Goal: Task Accomplishment & Management: Use online tool/utility

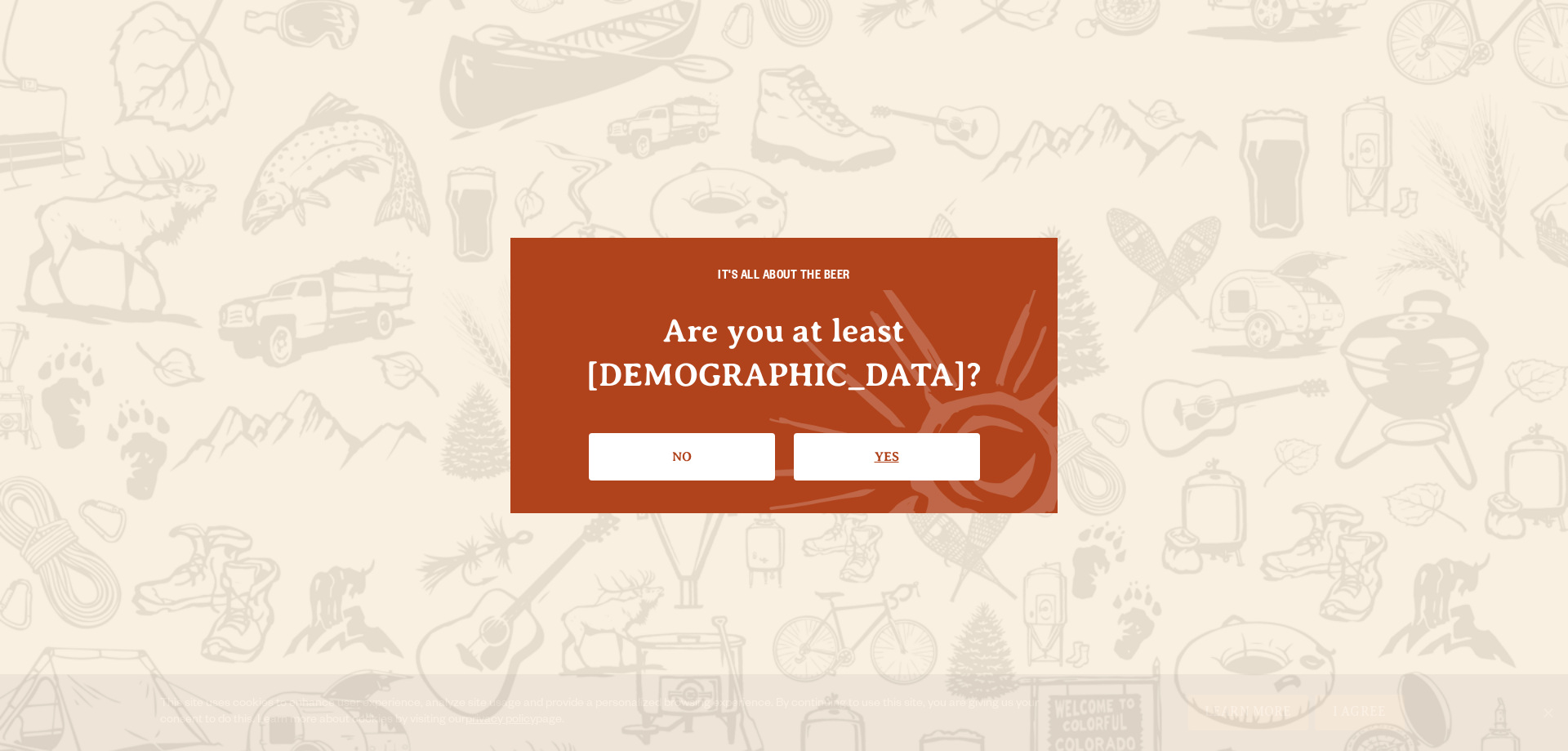
click at [905, 433] on link "Yes" at bounding box center [887, 457] width 186 height 48
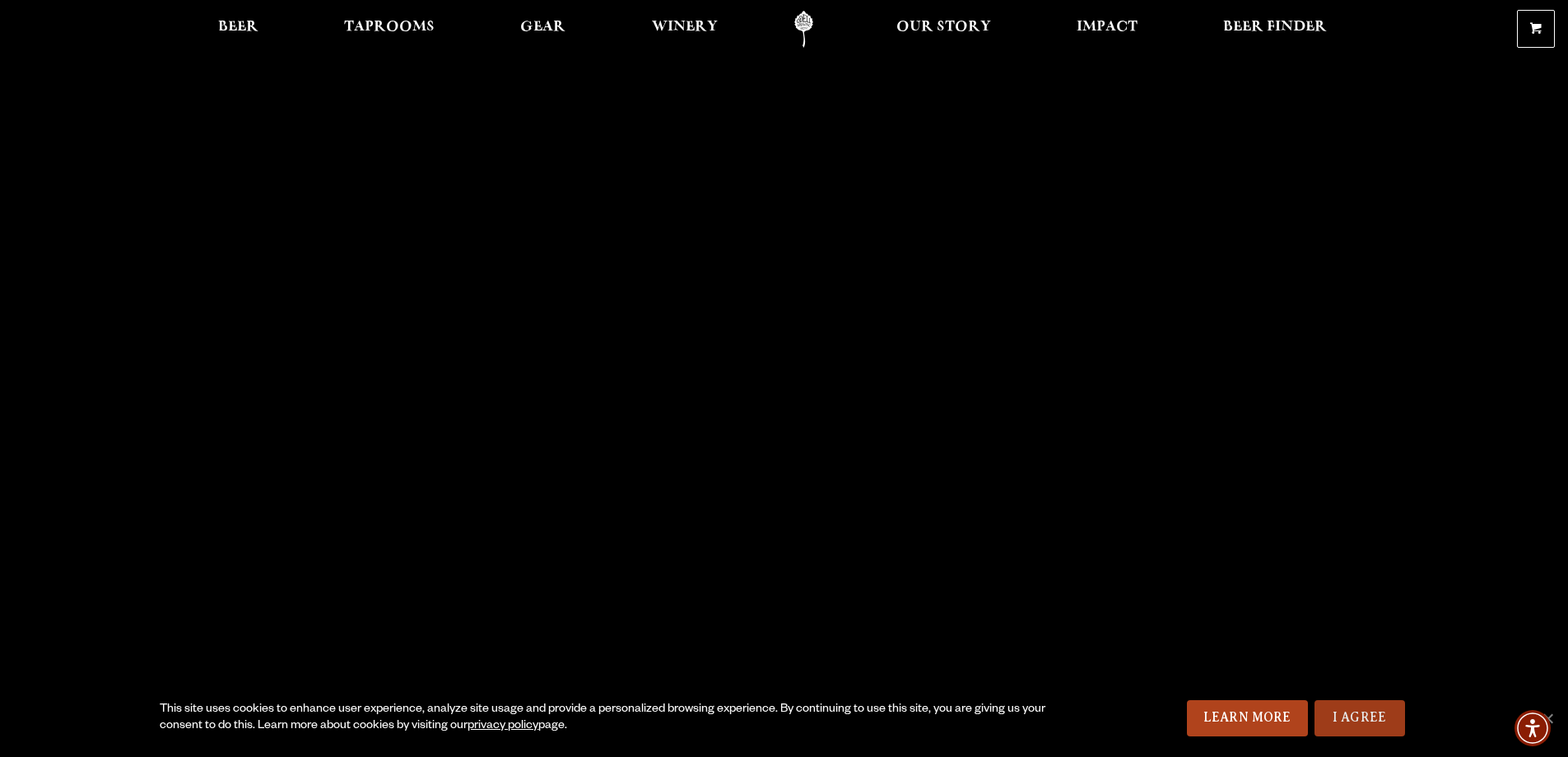
click at [1403, 731] on link "I Agree" at bounding box center [1359, 717] width 90 height 36
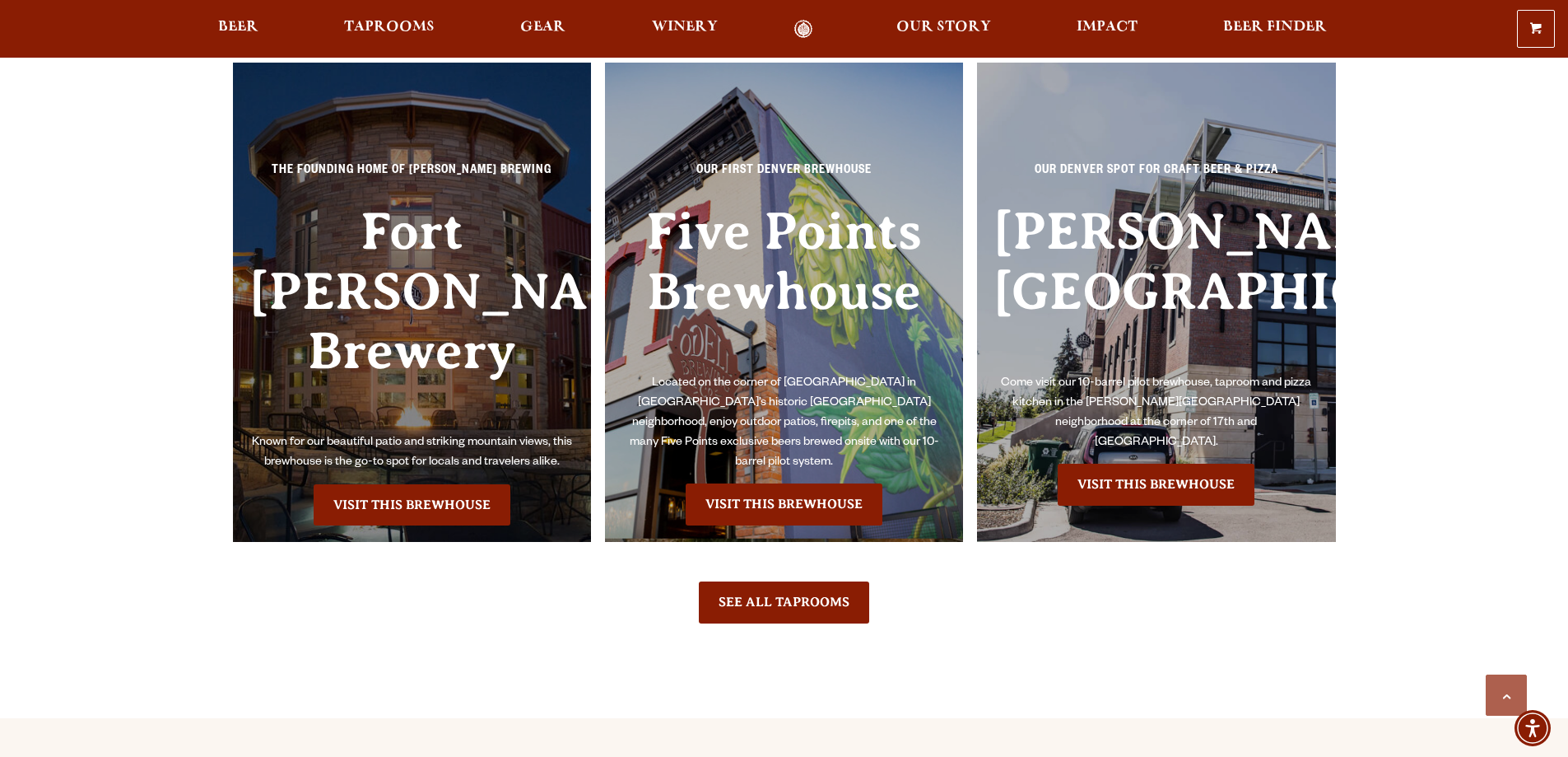
scroll to position [3788, 0]
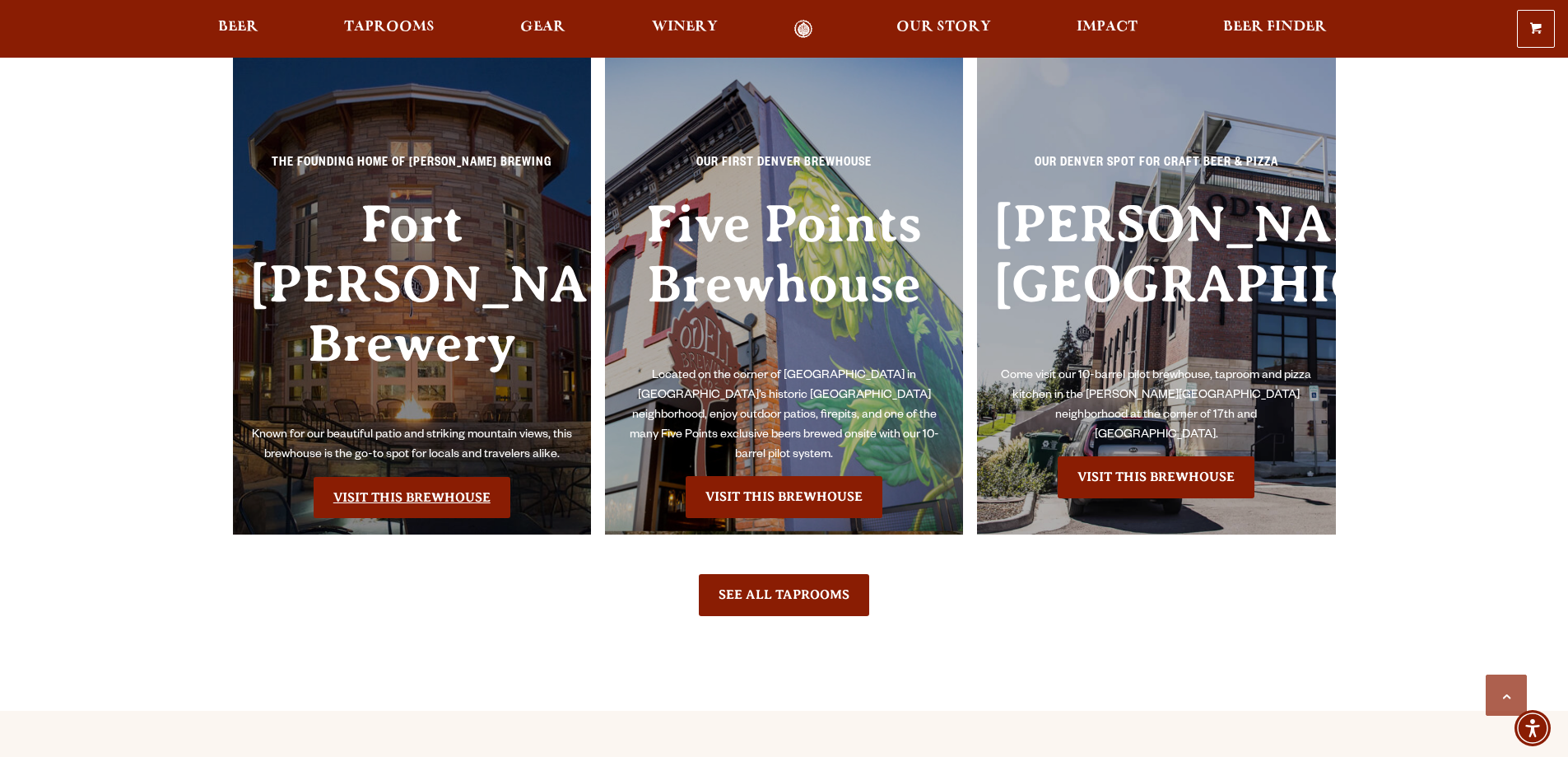
click at [447, 477] on link "Visit this Brewhouse" at bounding box center [411, 497] width 196 height 41
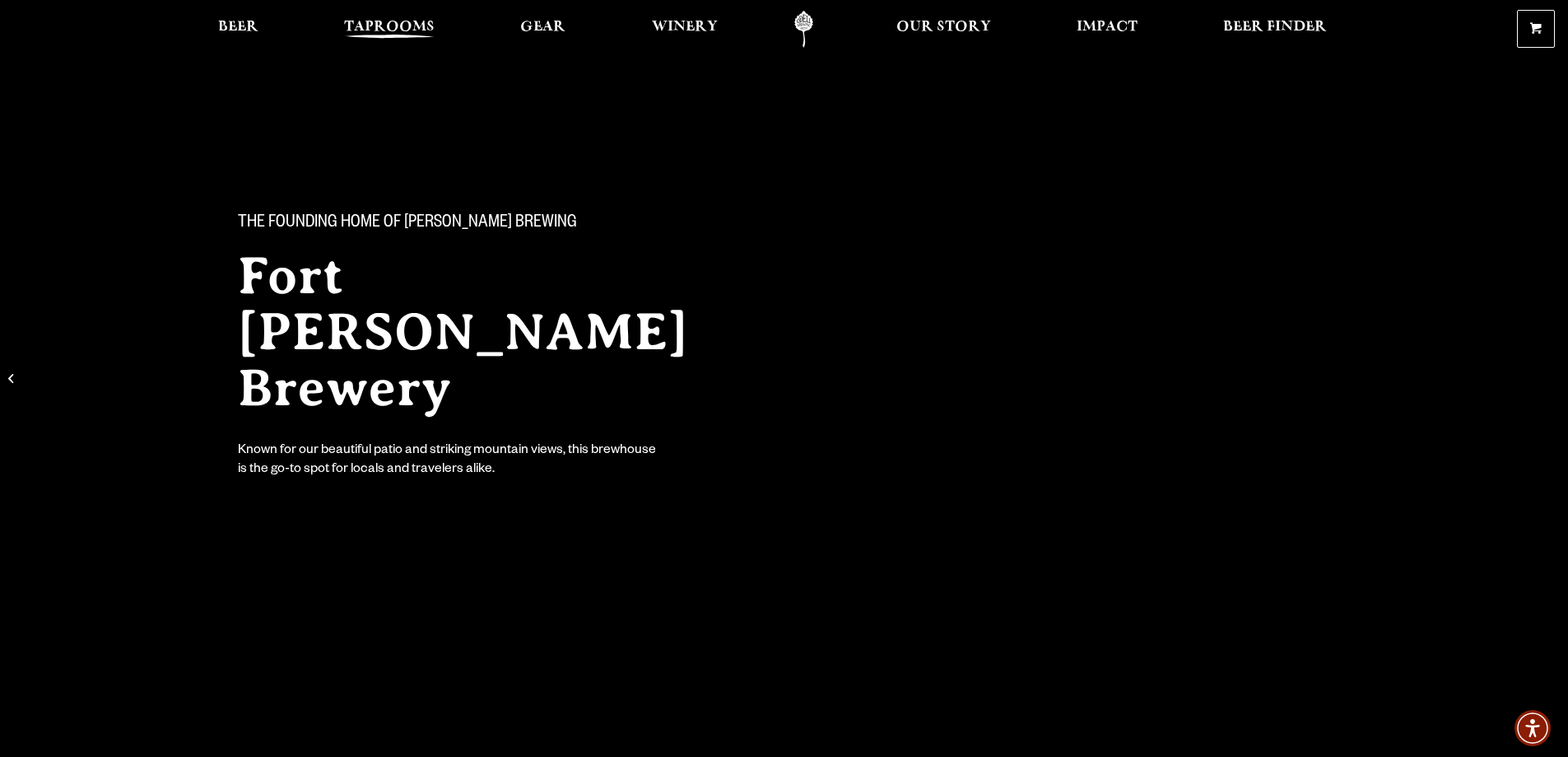
click at [374, 32] on span "Taprooms" at bounding box center [388, 27] width 90 height 13
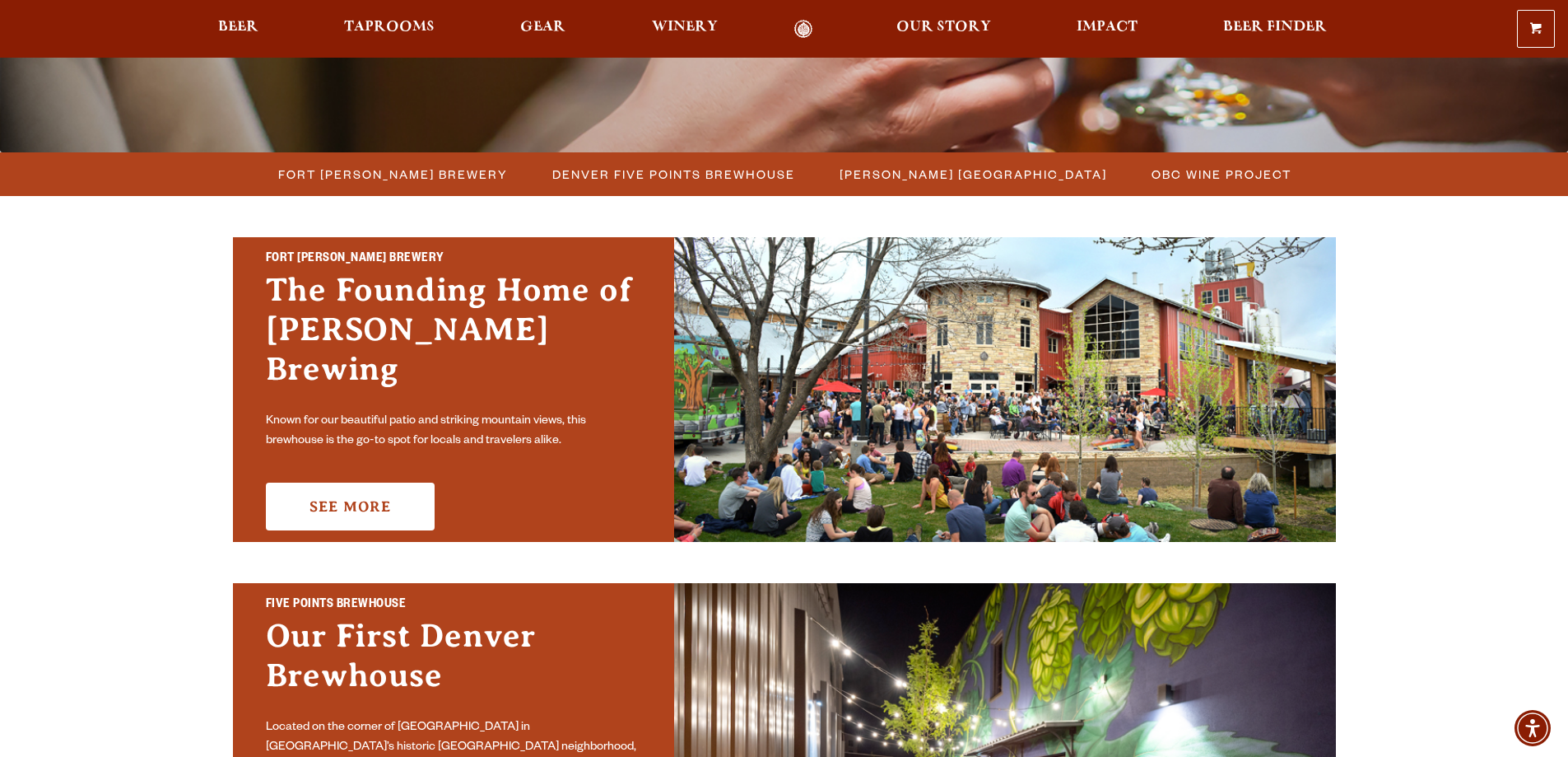
scroll to position [411, 0]
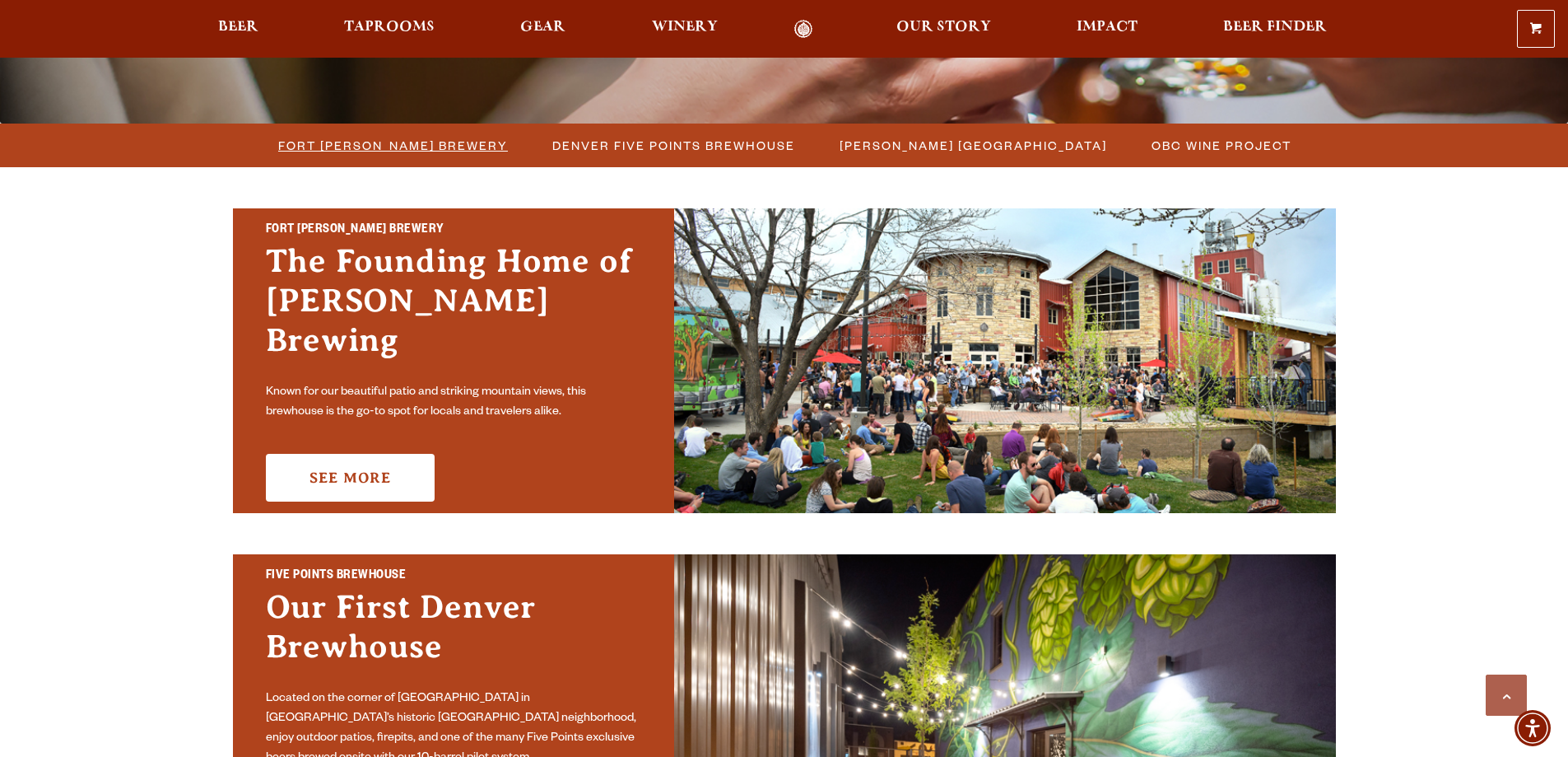
click at [414, 142] on span "Fort [PERSON_NAME] Brewery" at bounding box center [393, 145] width 230 height 24
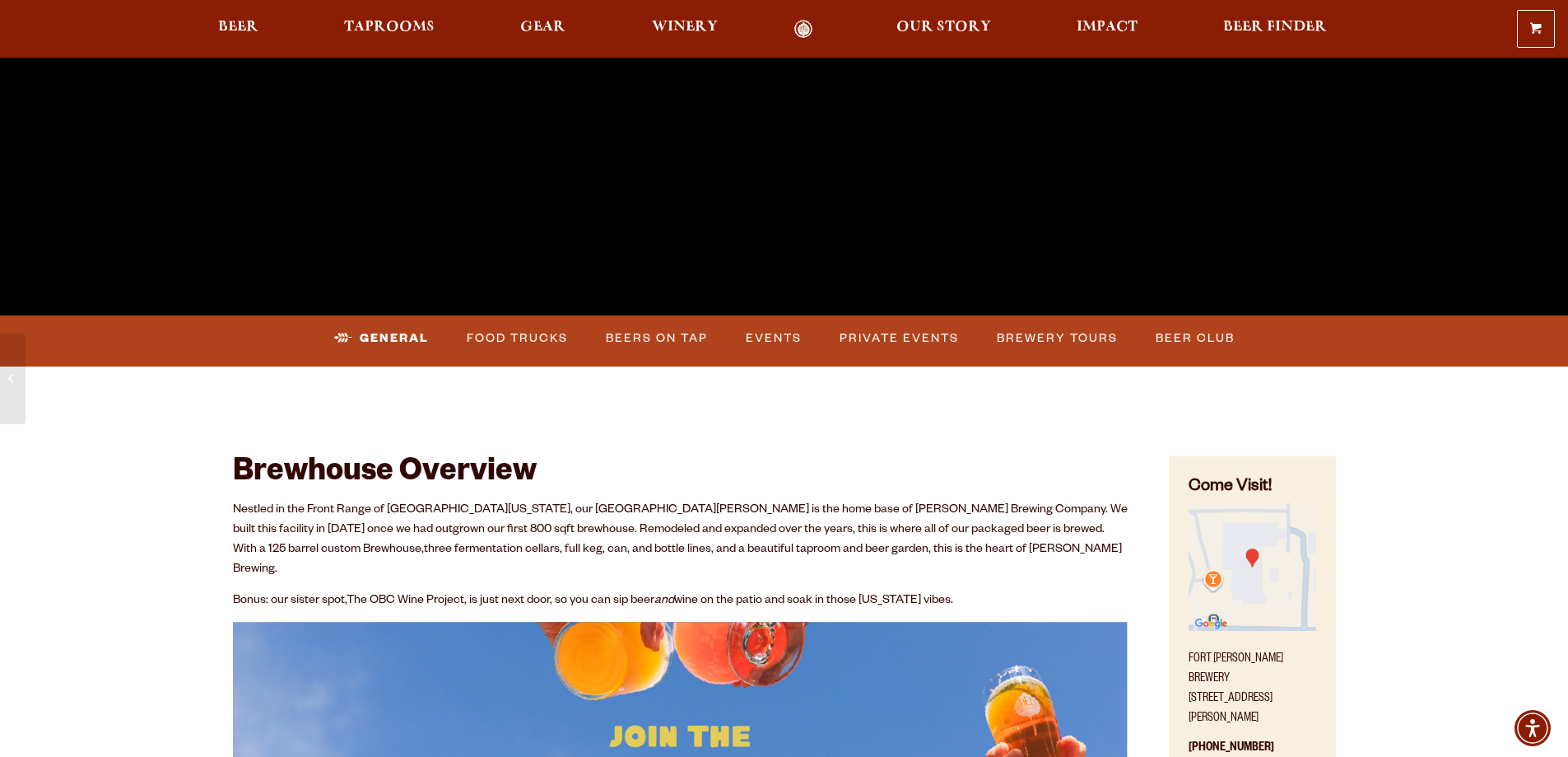
scroll to position [577, 0]
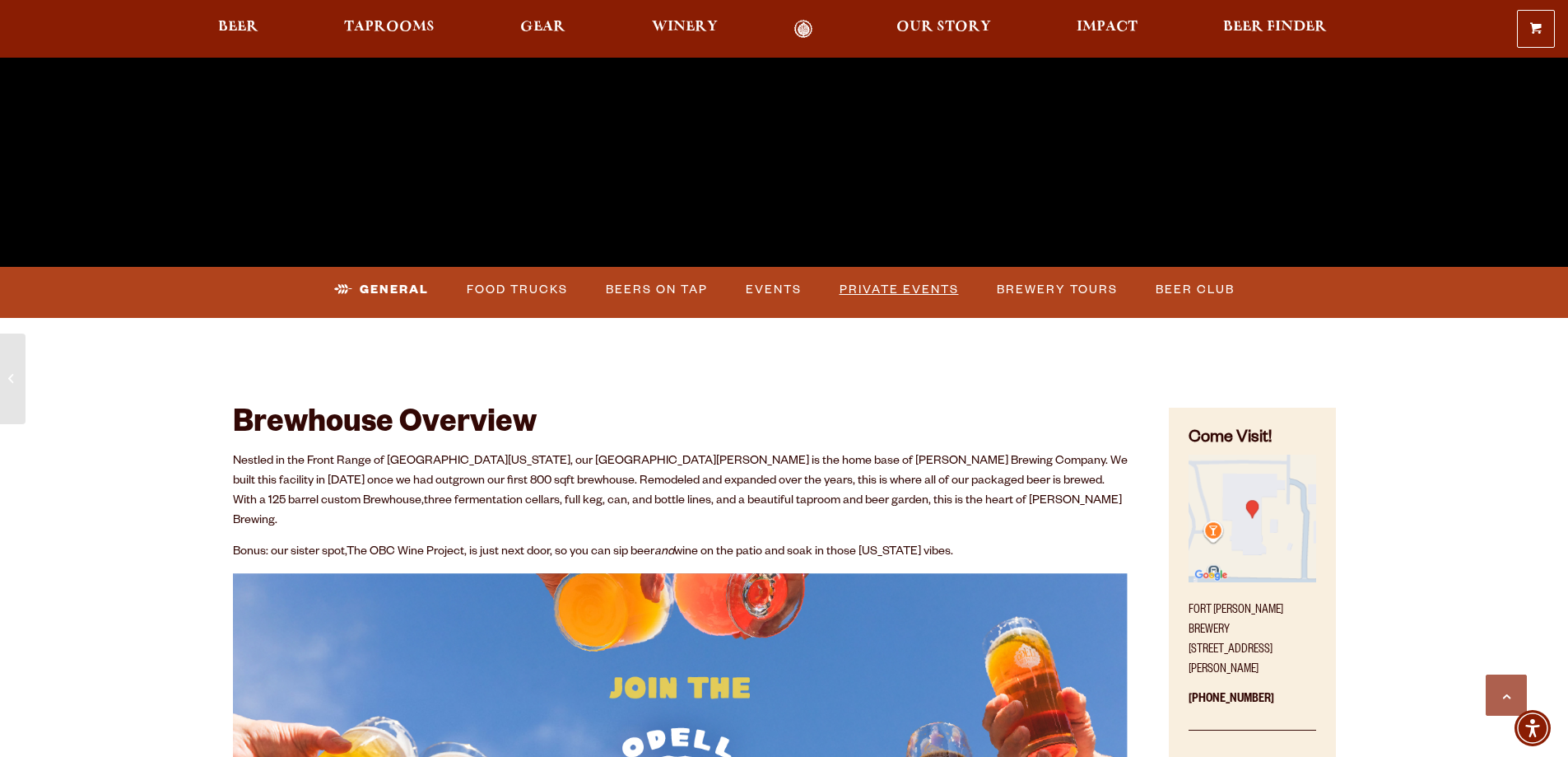
click at [891, 286] on link "Private Events" at bounding box center [899, 289] width 132 height 38
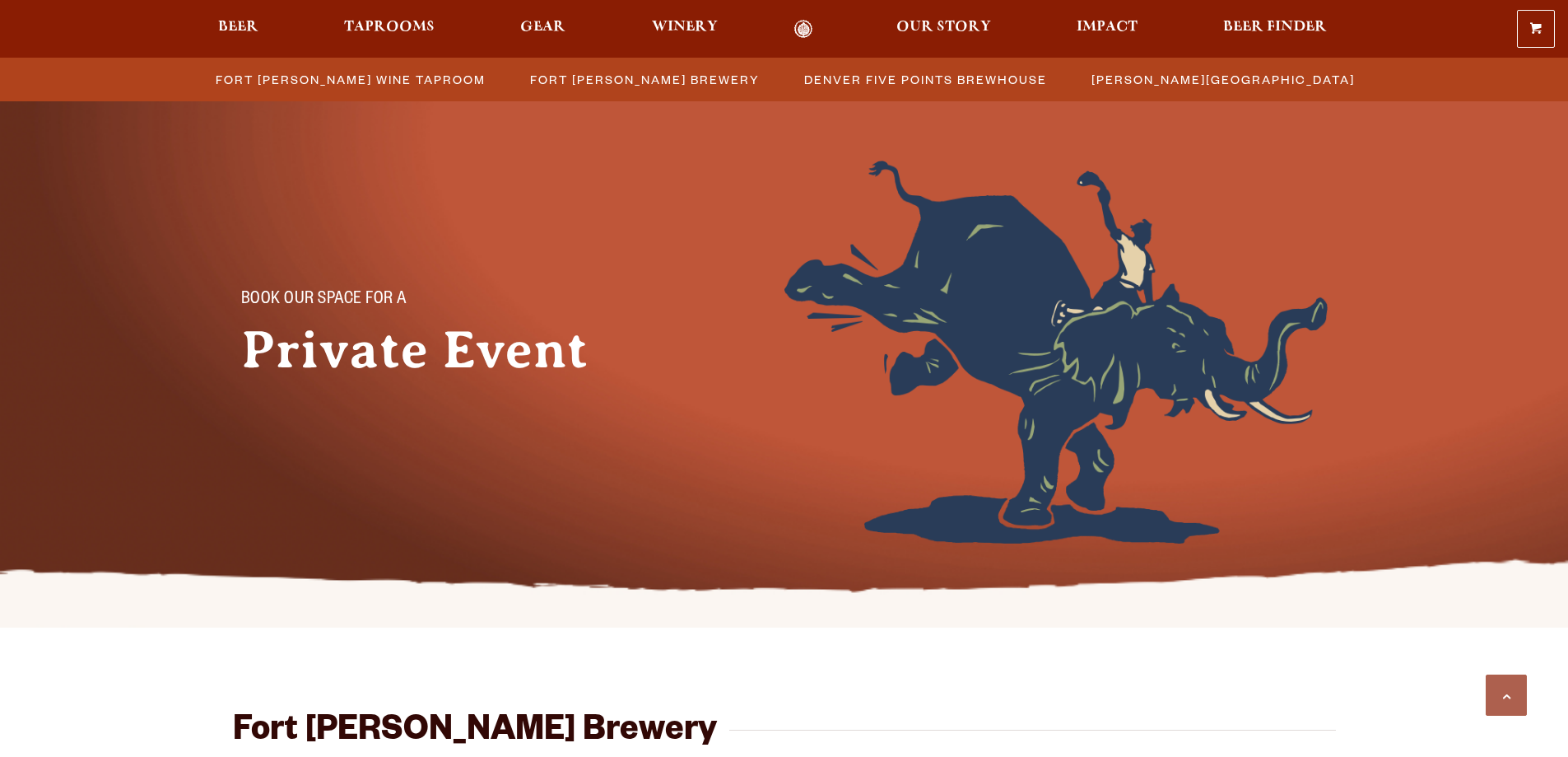
scroll to position [635, 0]
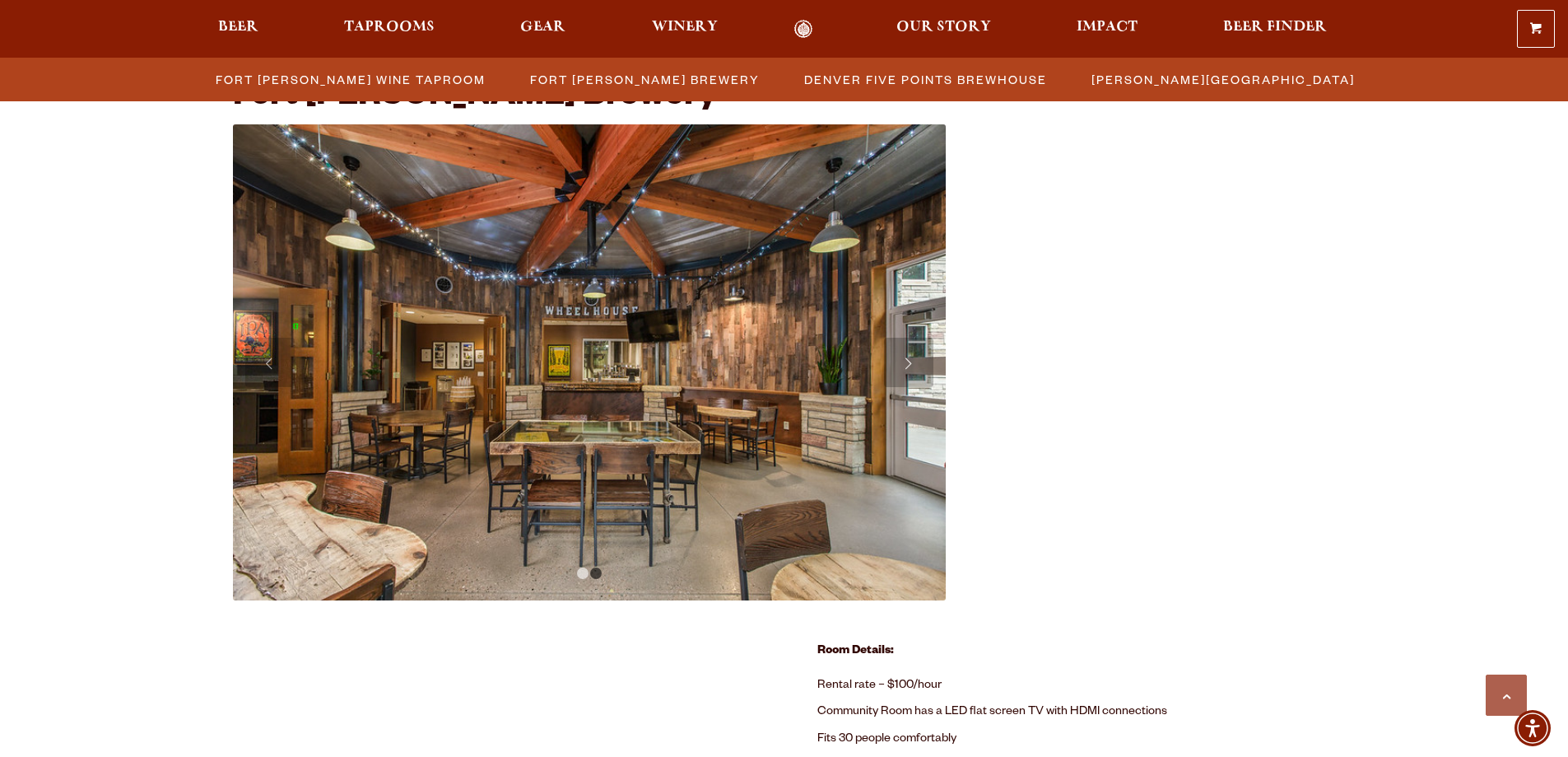
click at [918, 366] on link "Next" at bounding box center [908, 362] width 50 height 50
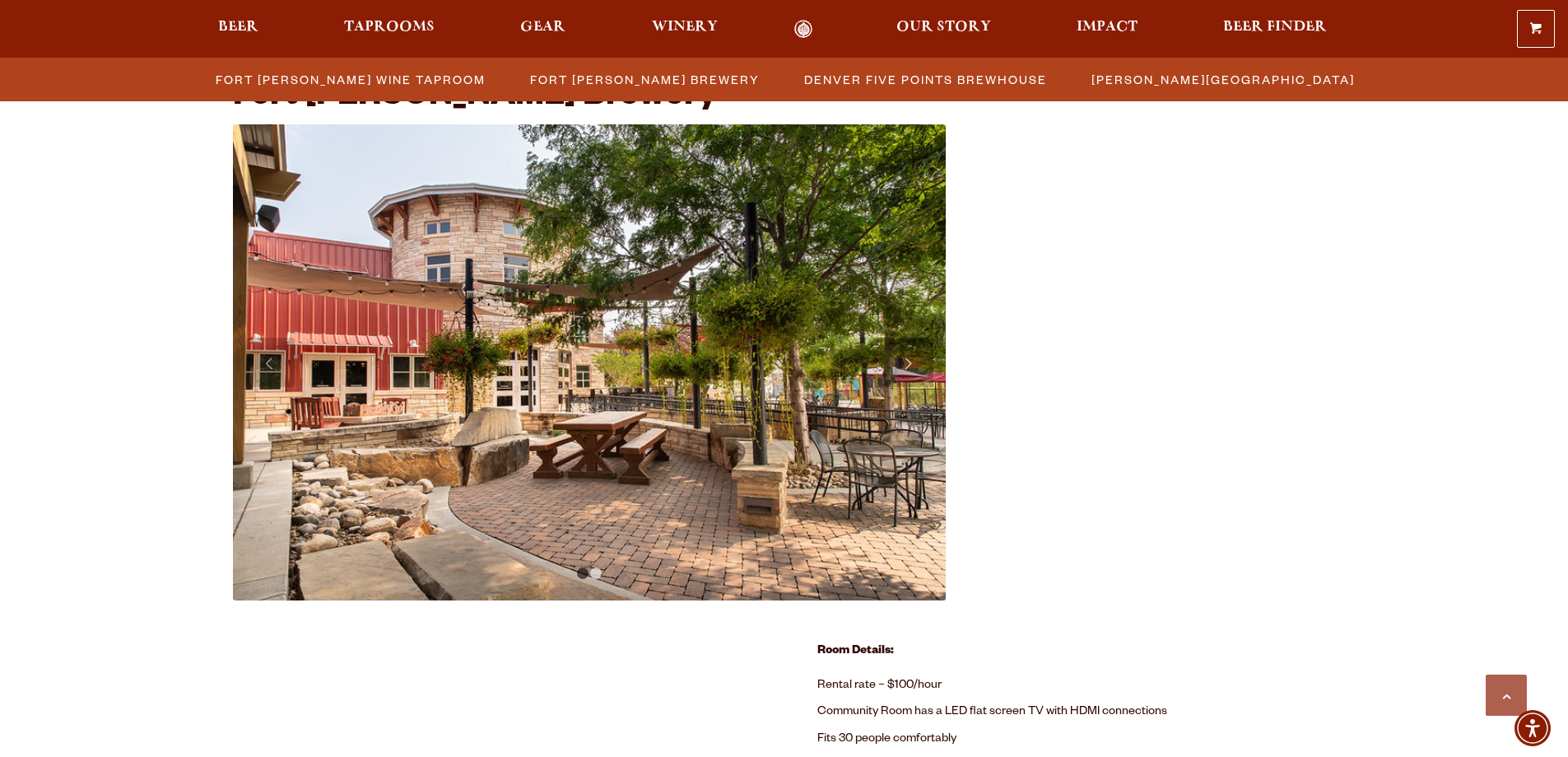
click at [918, 366] on link "Next" at bounding box center [908, 362] width 50 height 50
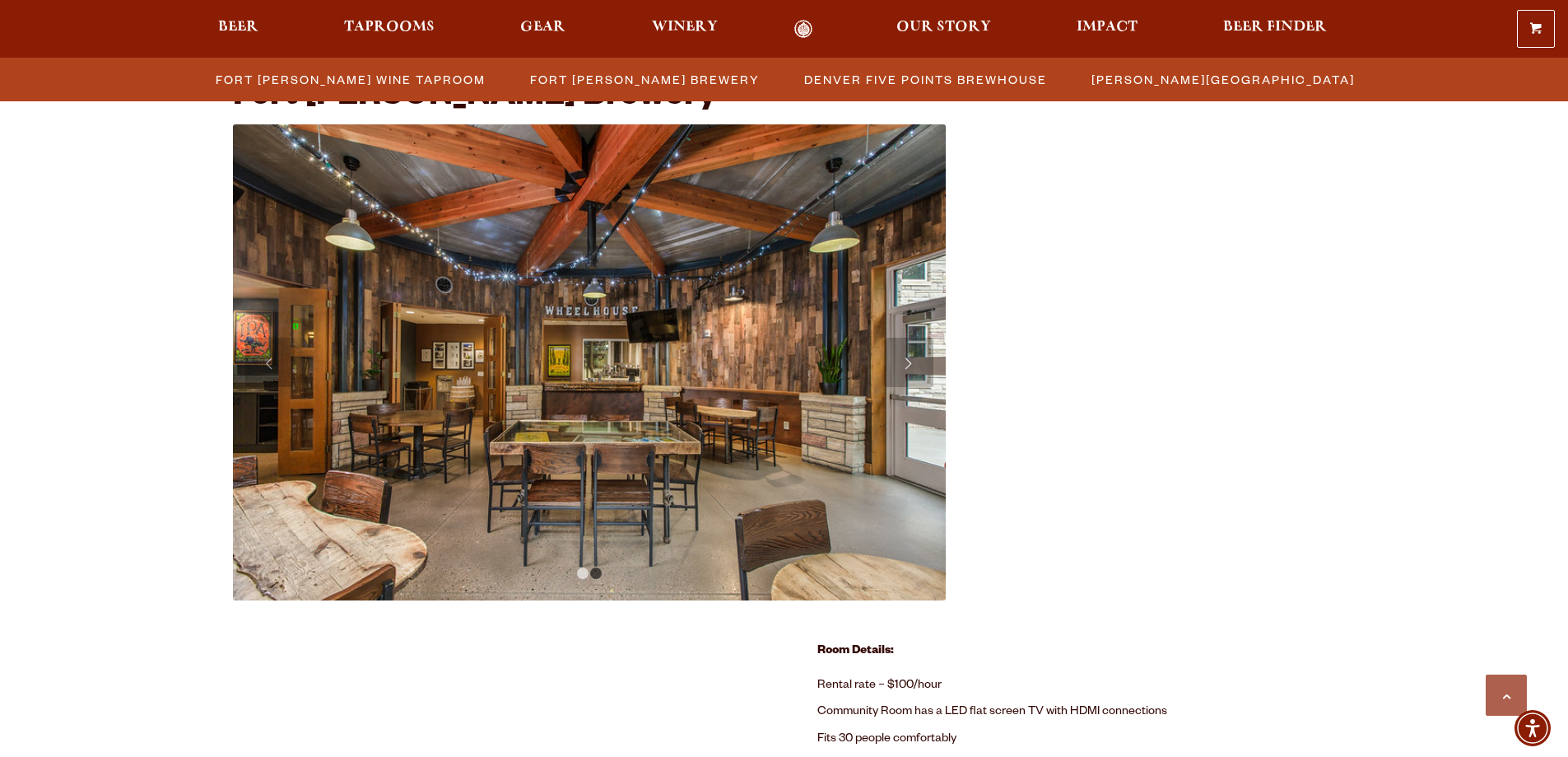
click at [918, 366] on link "Next" at bounding box center [908, 362] width 50 height 50
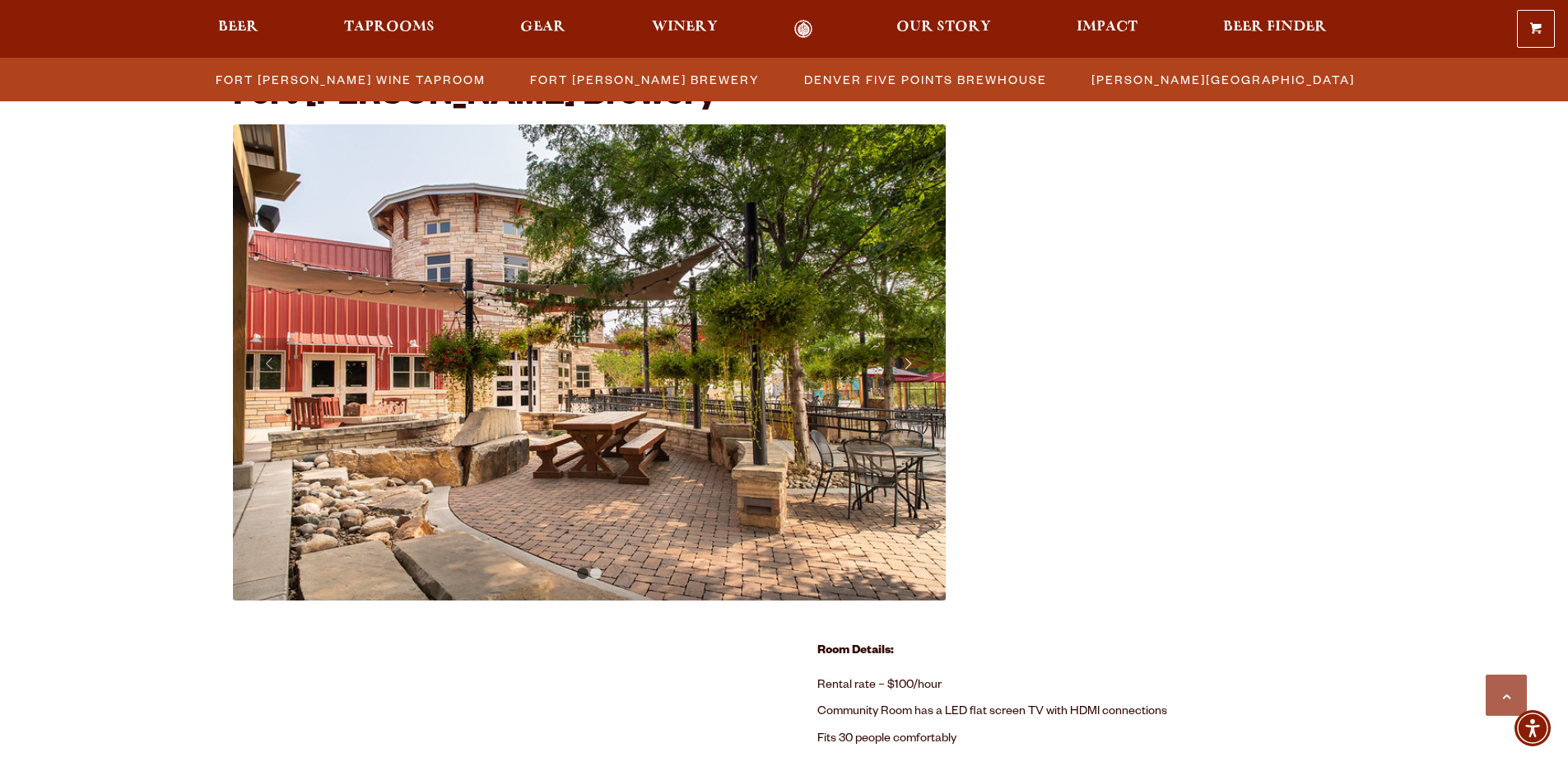
click at [922, 362] on link "Next" at bounding box center [908, 362] width 50 height 50
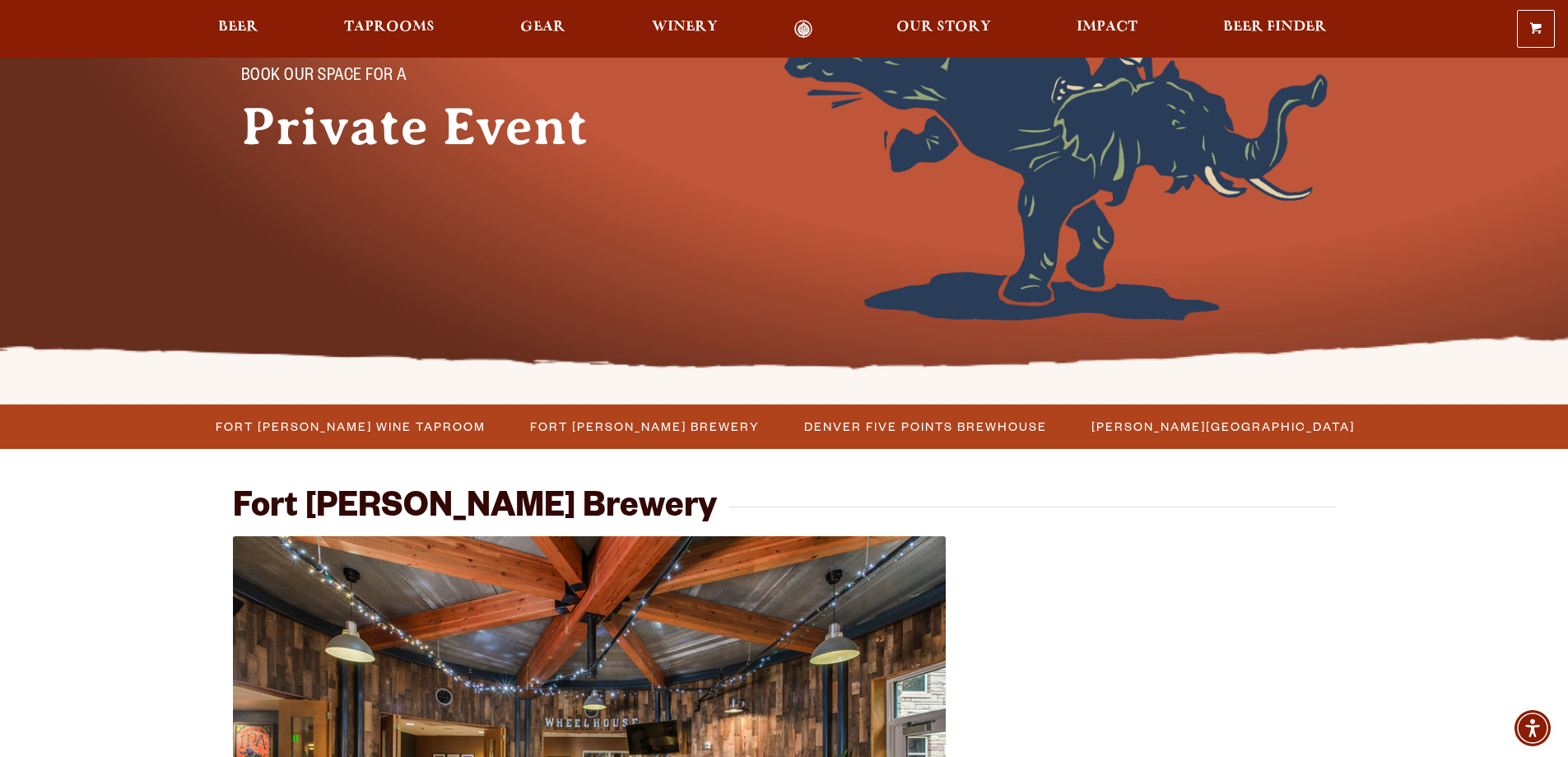
scroll to position [0, 0]
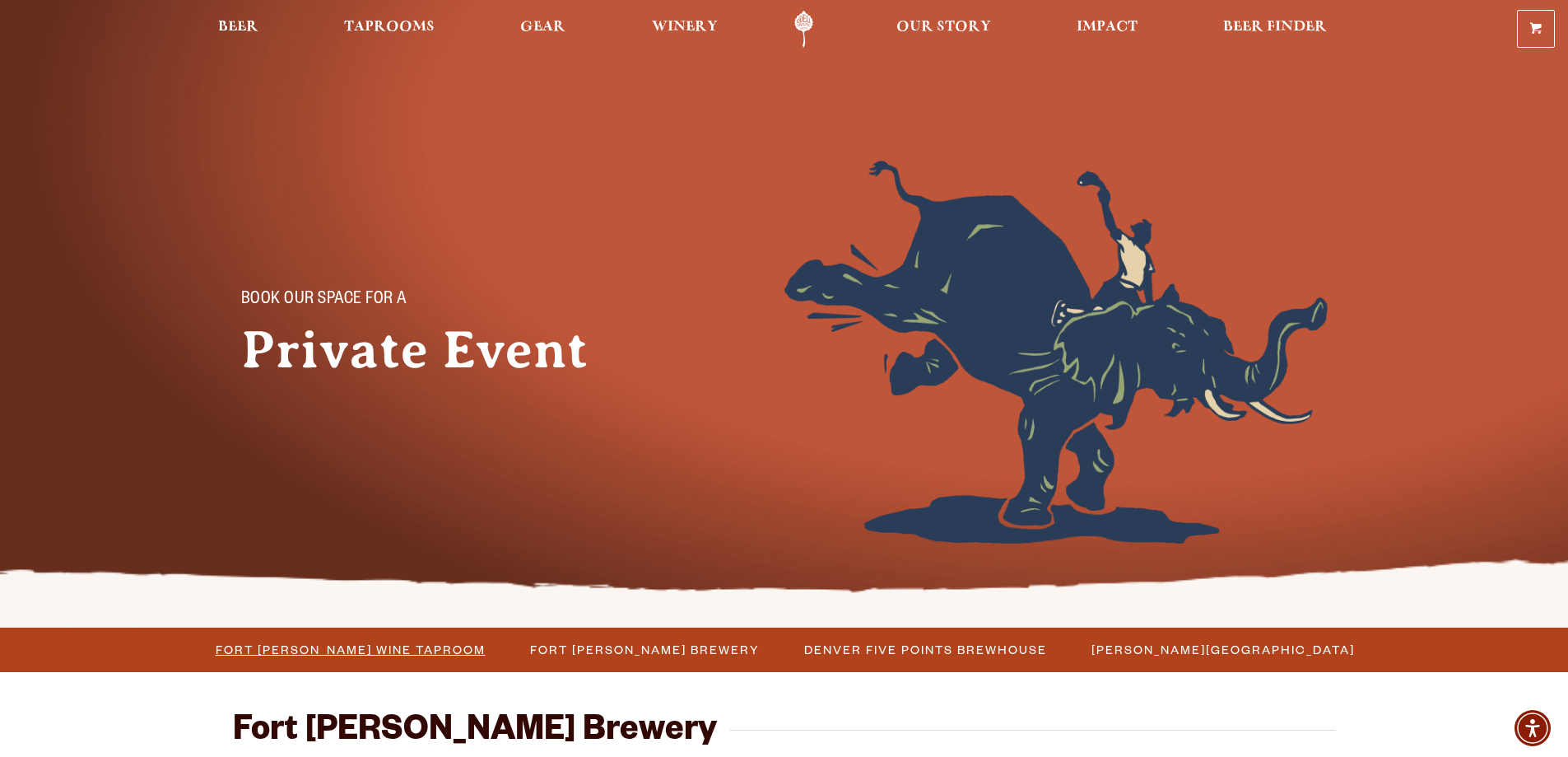
click at [485, 647] on span "Fort [PERSON_NAME] Wine Taproom" at bounding box center [351, 649] width 270 height 24
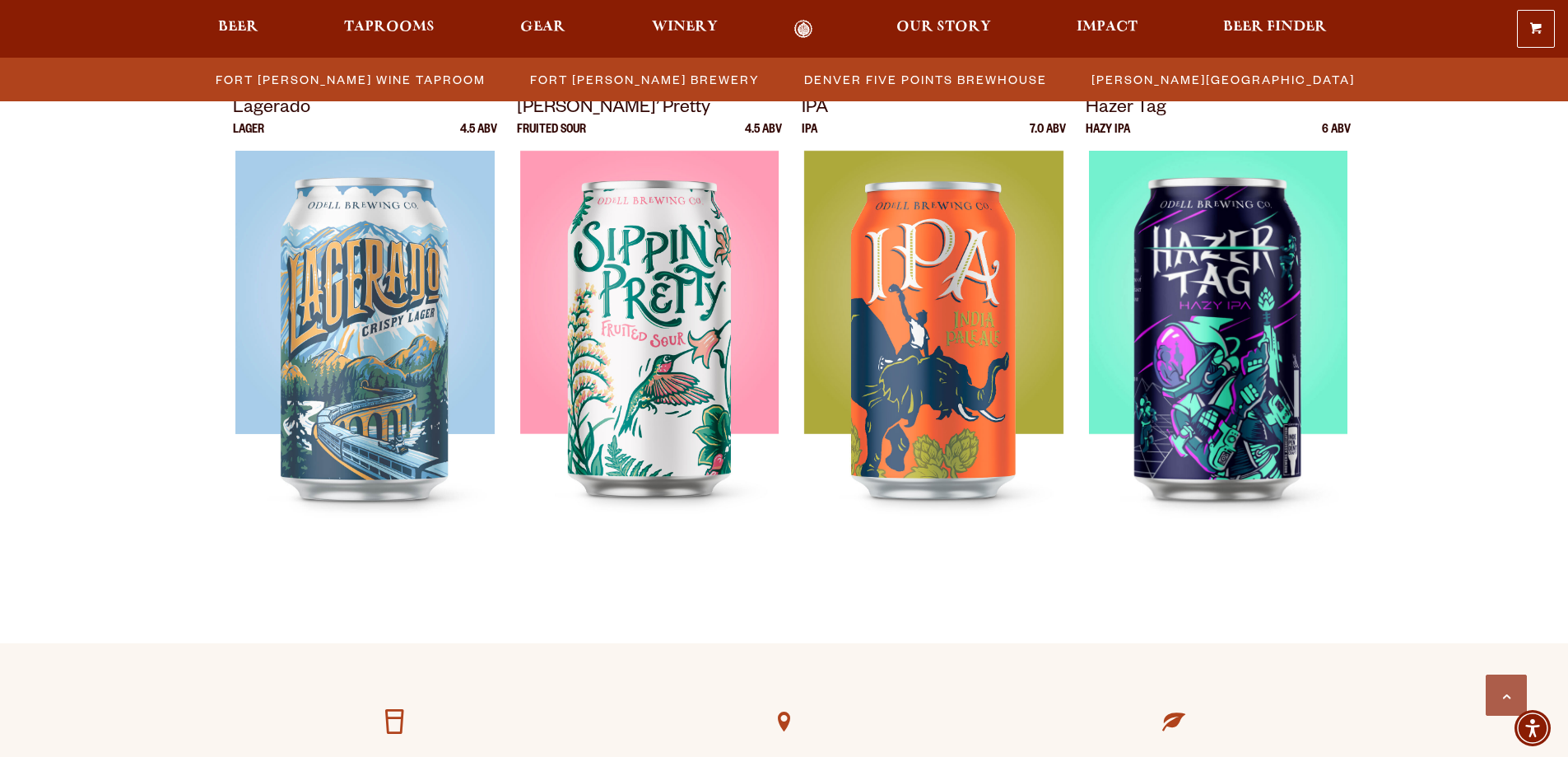
scroll to position [3838, 0]
